Goal: Check status: Check status

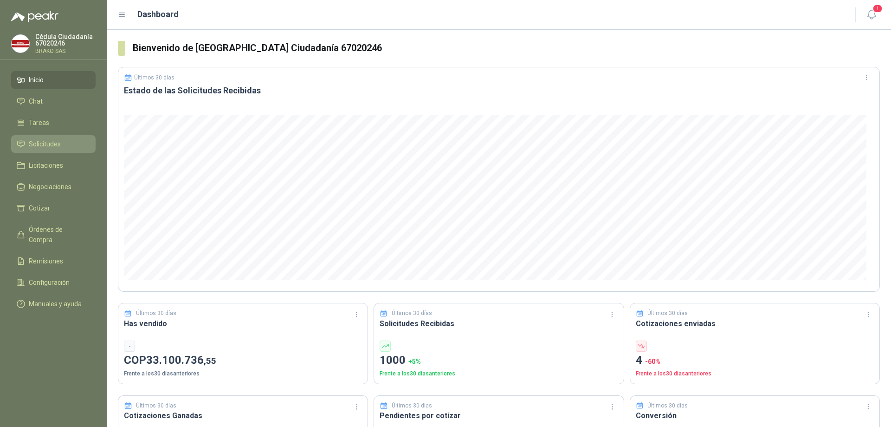
click at [39, 142] on span "Solicitudes" at bounding box center [45, 144] width 32 height 10
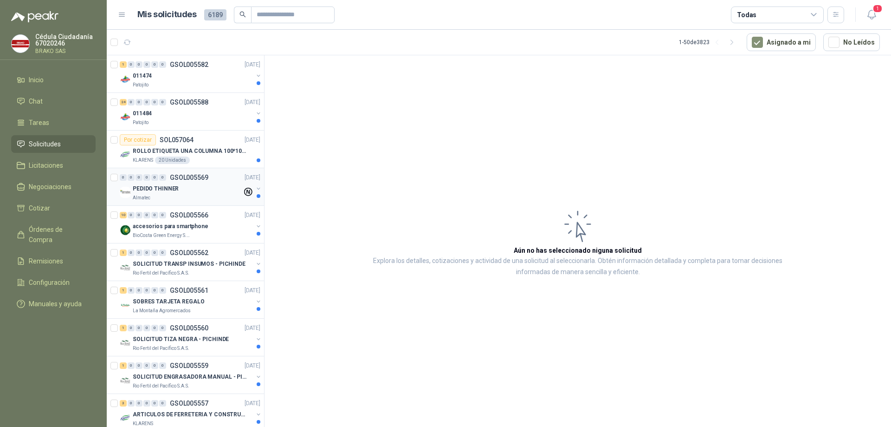
click at [167, 190] on p "PEDIDO THINNER" at bounding box center [156, 188] width 46 height 9
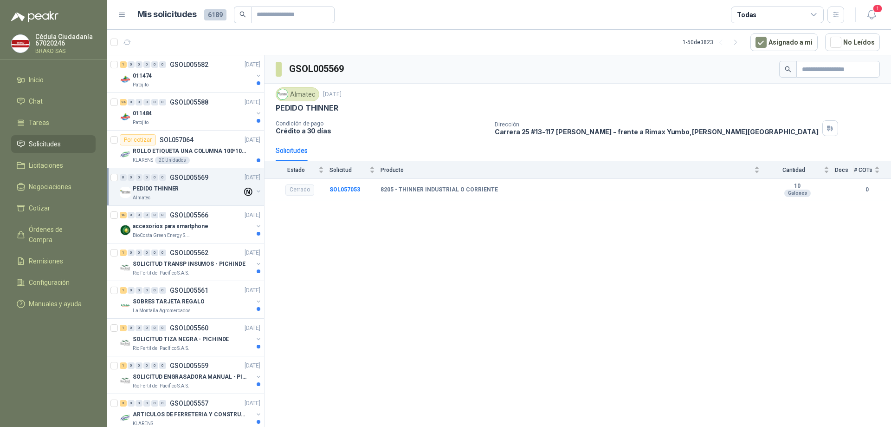
click at [290, 312] on div "GSOL005569 Almatec [DATE] PEDIDO THINNER Condición de pago Crédito a 30 días Di…" at bounding box center [578, 242] width 627 height 375
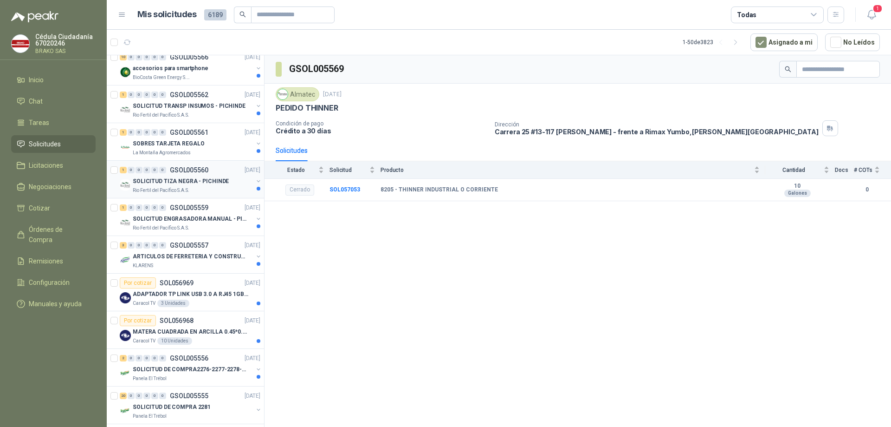
scroll to position [186, 0]
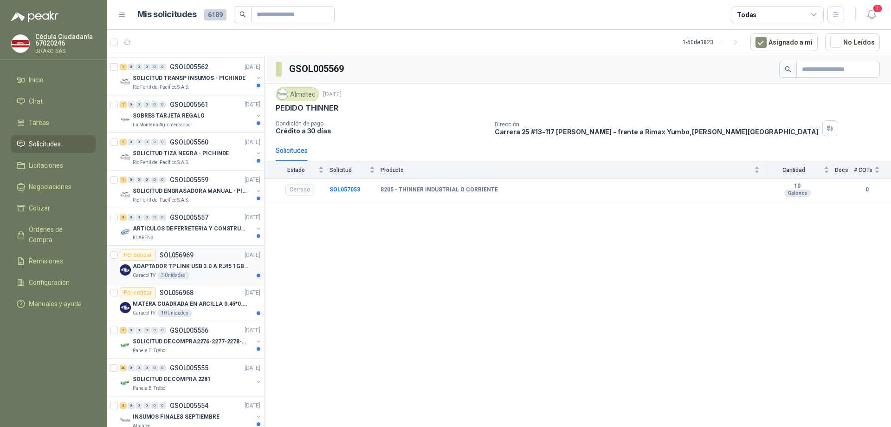
click at [184, 266] on p "ADAPTADOR TP LINK USB 3.0 A RJ45 1GB WINDOWS" at bounding box center [191, 266] width 116 height 9
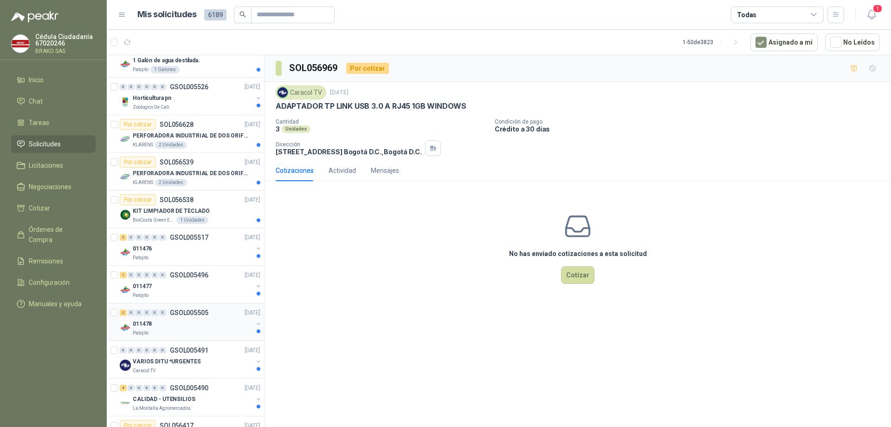
scroll to position [1526, 0]
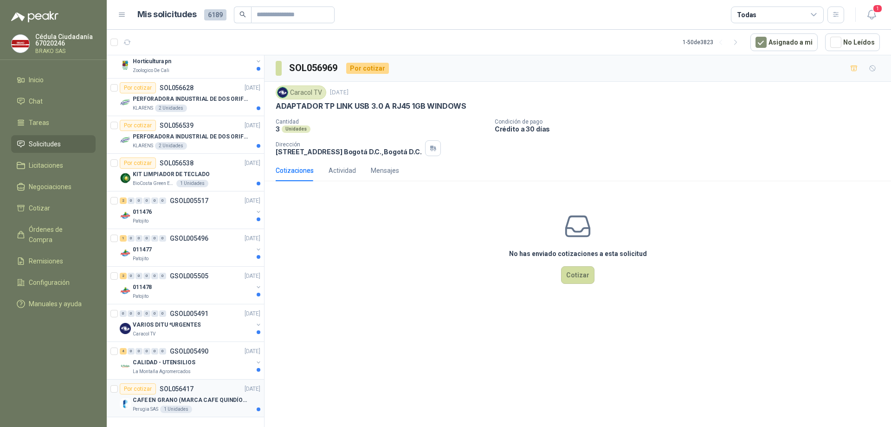
click at [177, 396] on p "CAFE EN GRANO (MARCA CAFE QUINDÍO) x 500gr" at bounding box center [191, 400] width 116 height 9
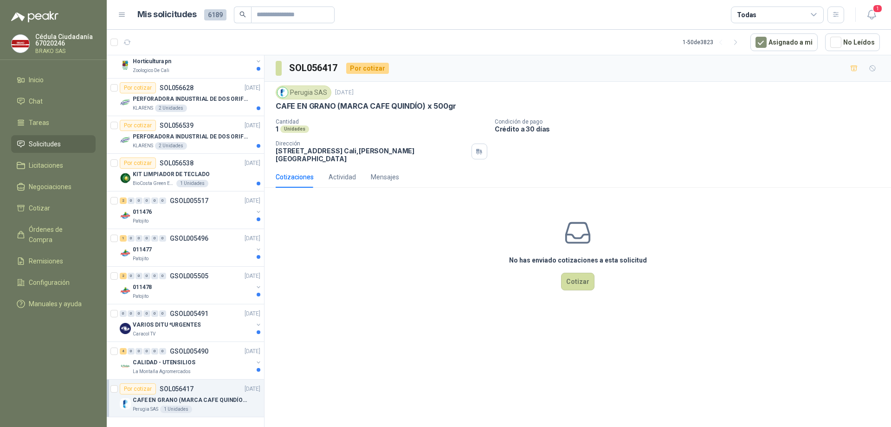
click at [60, 144] on span "Solicitudes" at bounding box center [45, 144] width 32 height 10
